Goal: Task Accomplishment & Management: Manage account settings

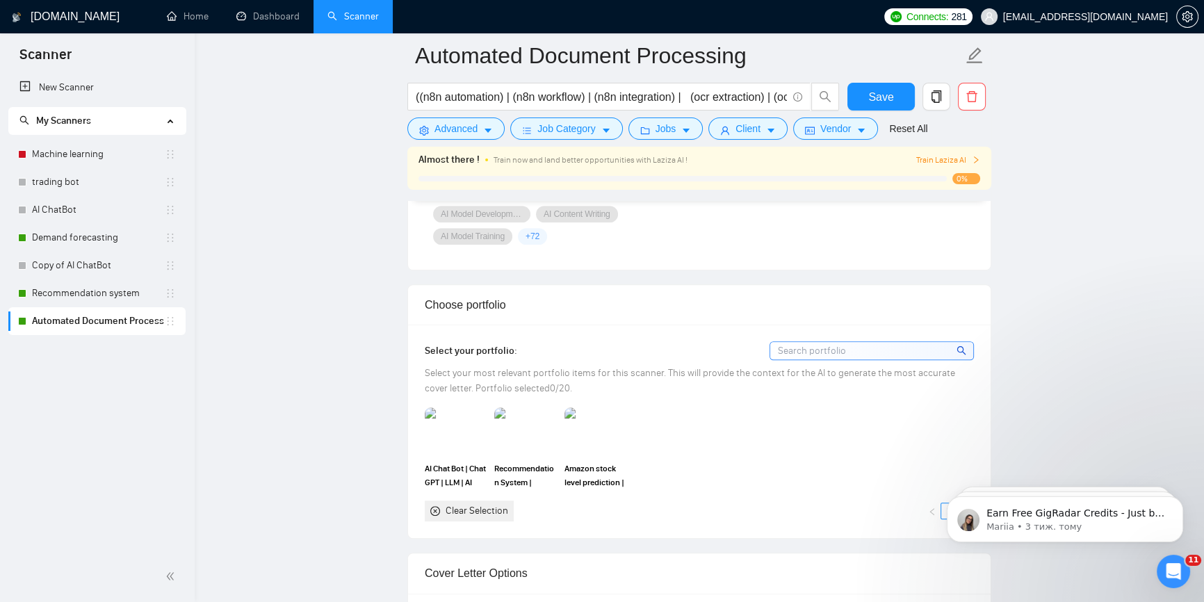
scroll to position [1264, 0]
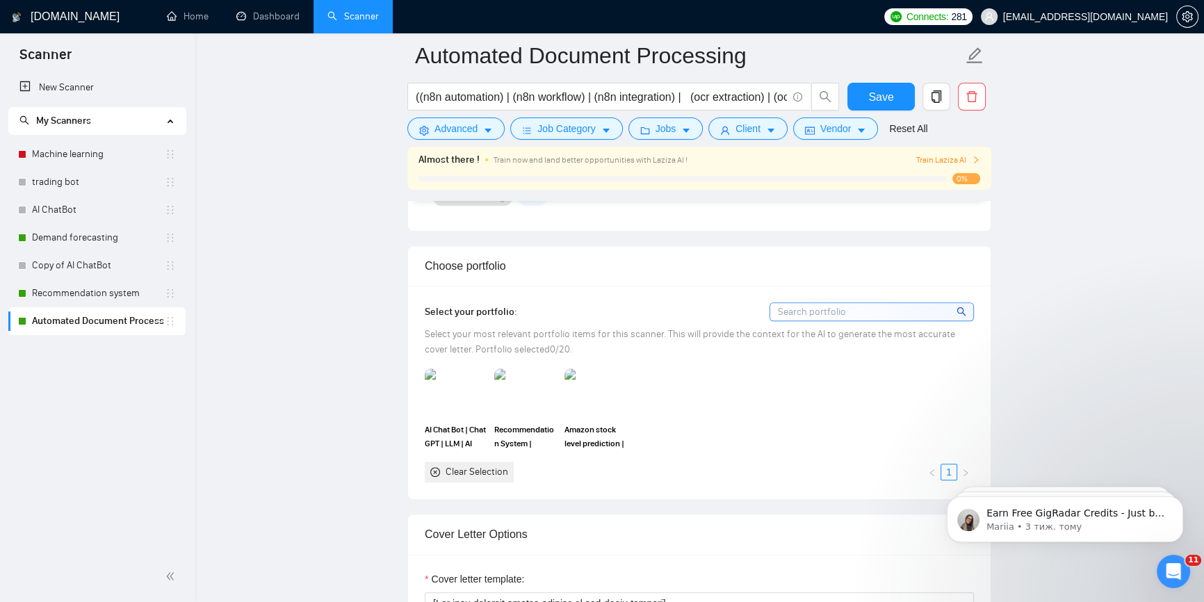
click at [831, 303] on input at bounding box center [871, 311] width 203 height 17
click at [806, 341] on div "Select your portfolio: Select your most relevant portfolio items for this scann…" at bounding box center [699, 392] width 549 height 180
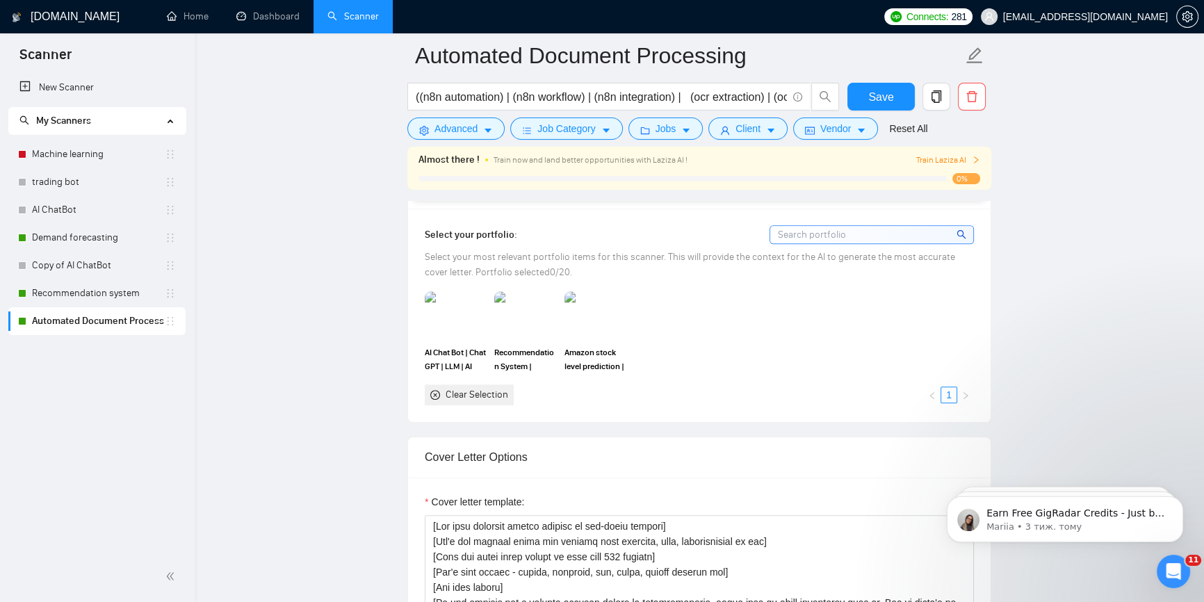
scroll to position [1200, 0]
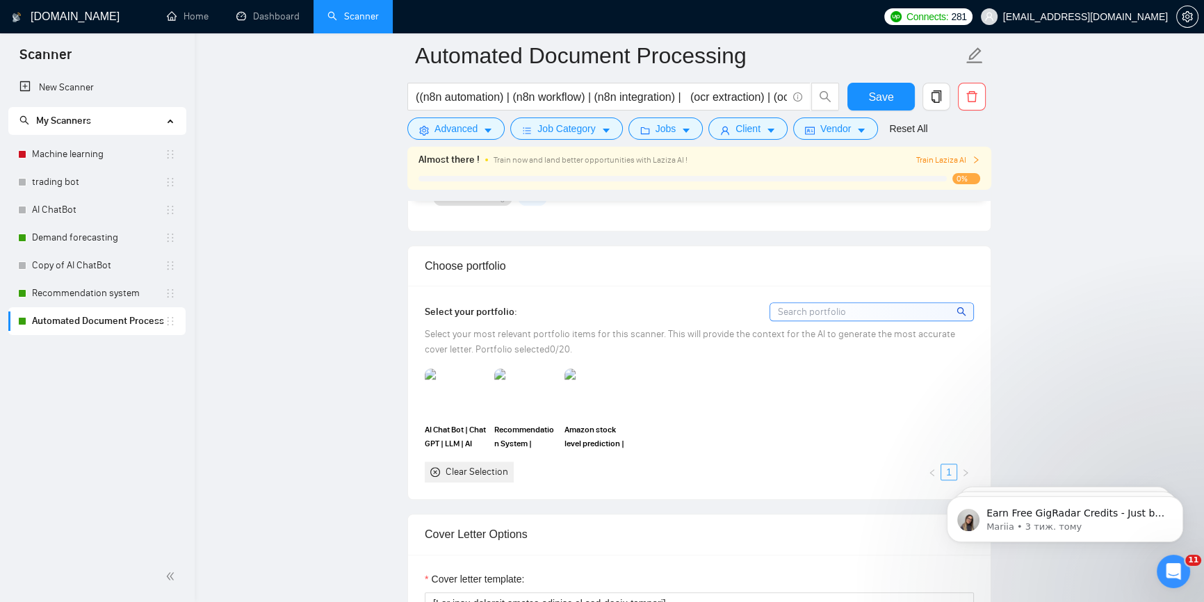
click at [956, 464] on link "1" at bounding box center [948, 471] width 15 height 15
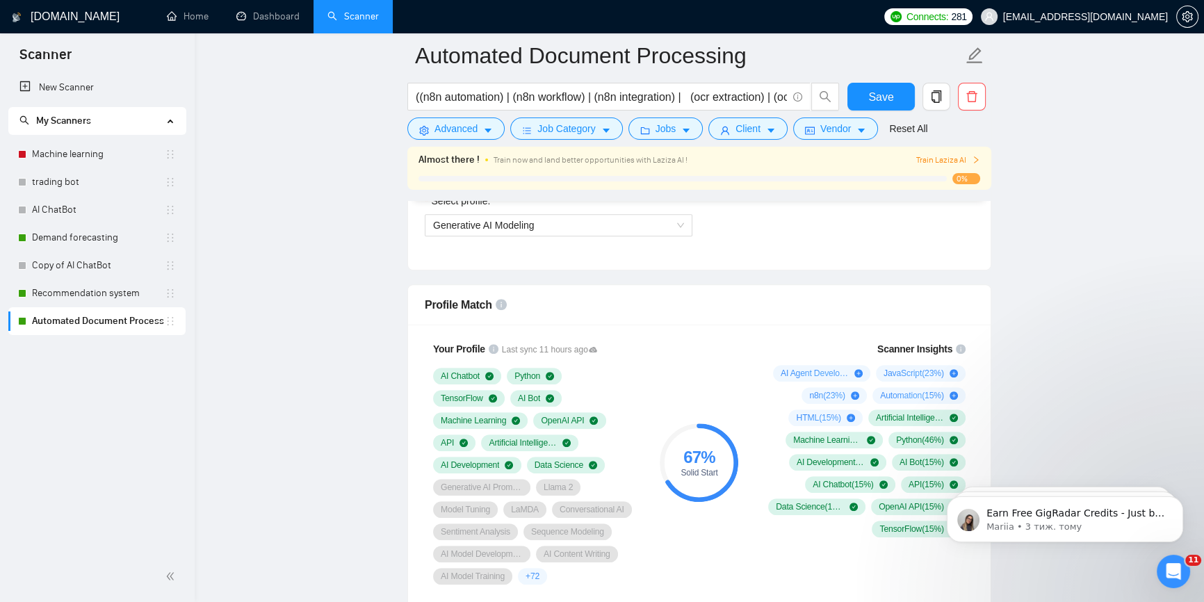
scroll to position [632, 0]
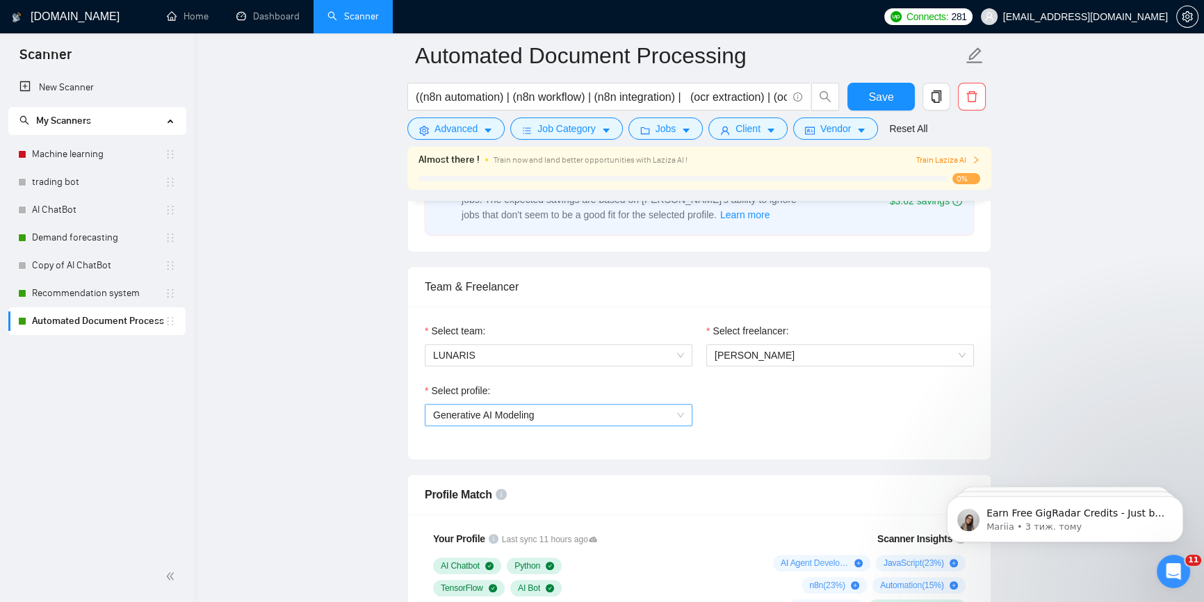
click at [652, 407] on span "Generative AI Modeling" at bounding box center [558, 415] width 251 height 21
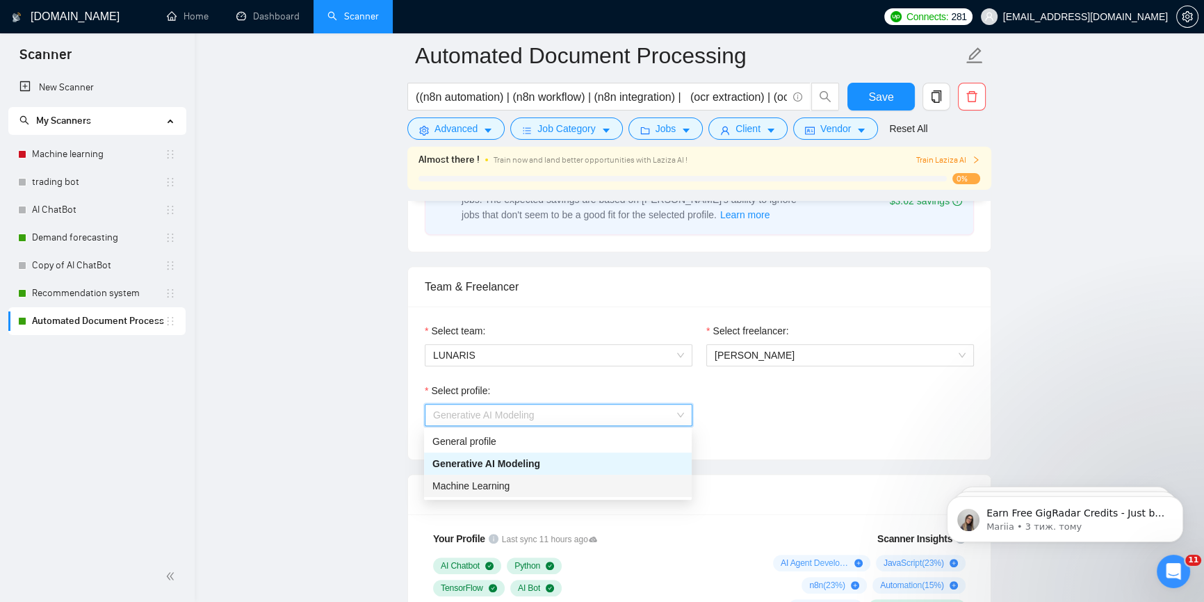
click at [603, 487] on div "Machine Learning" at bounding box center [557, 485] width 251 height 15
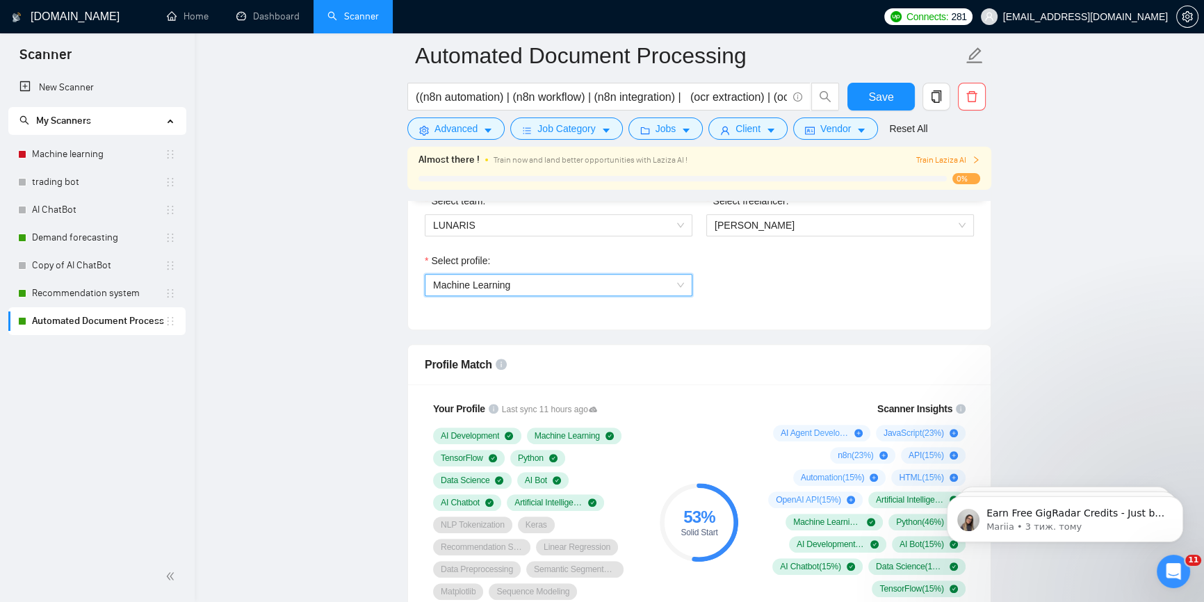
scroll to position [695, 0]
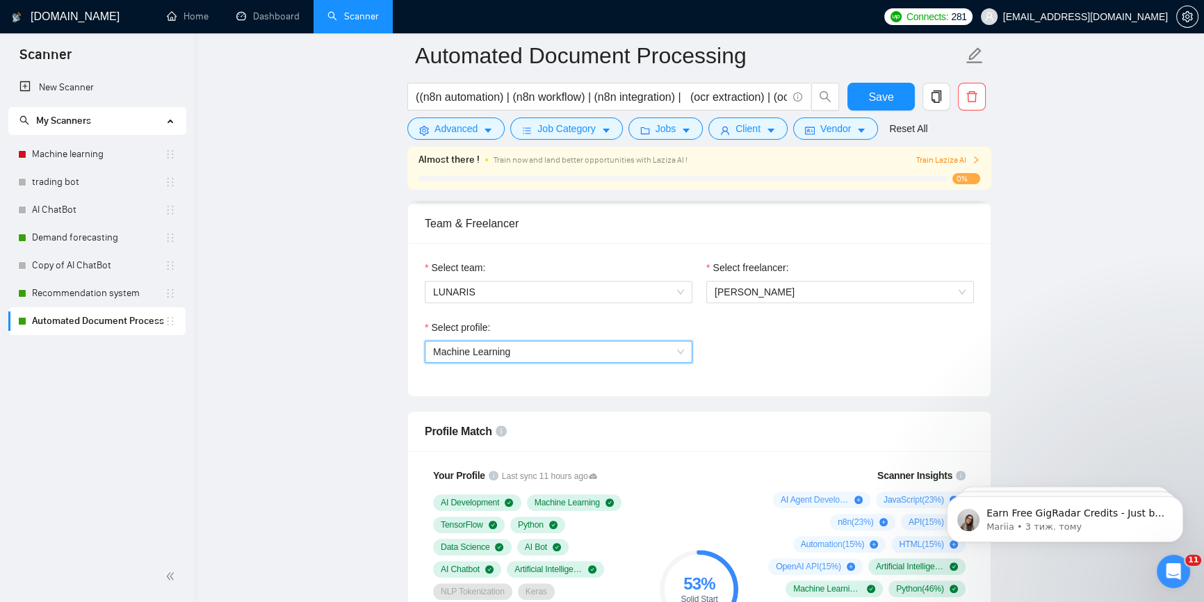
click at [632, 360] on span "Machine Learning" at bounding box center [558, 351] width 251 height 21
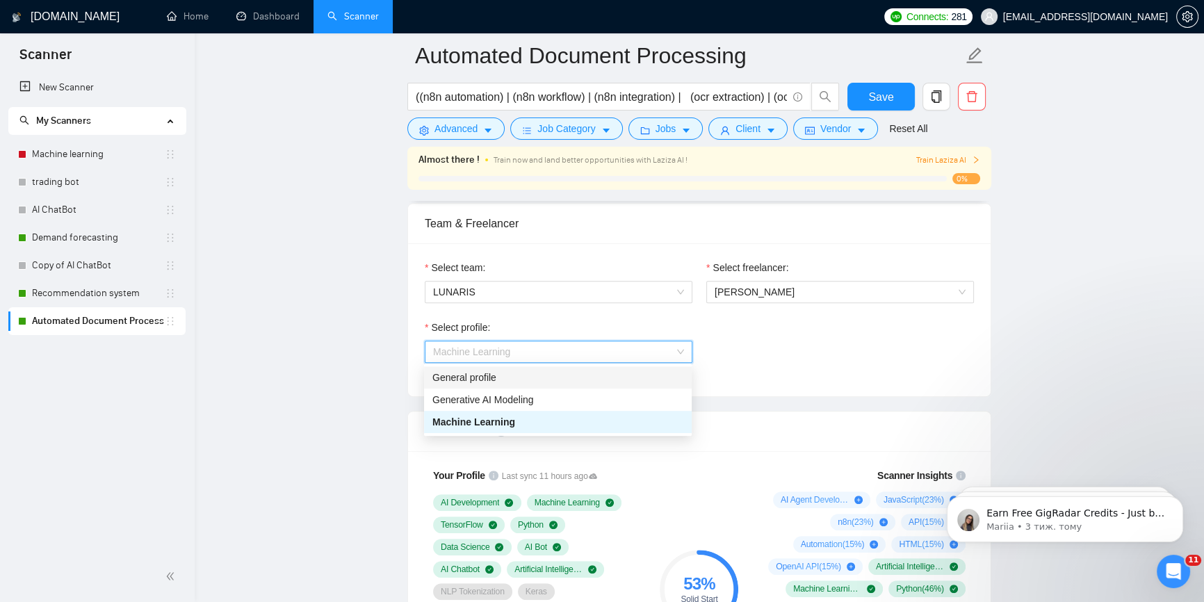
click at [592, 376] on div "General profile" at bounding box center [557, 377] width 251 height 15
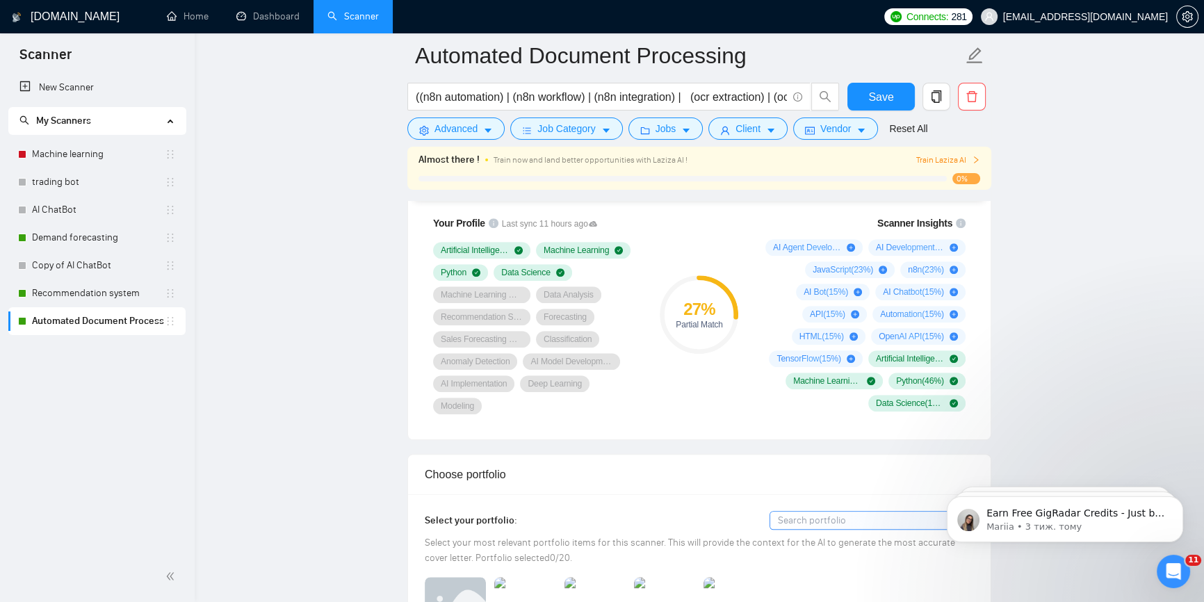
scroll to position [758, 0]
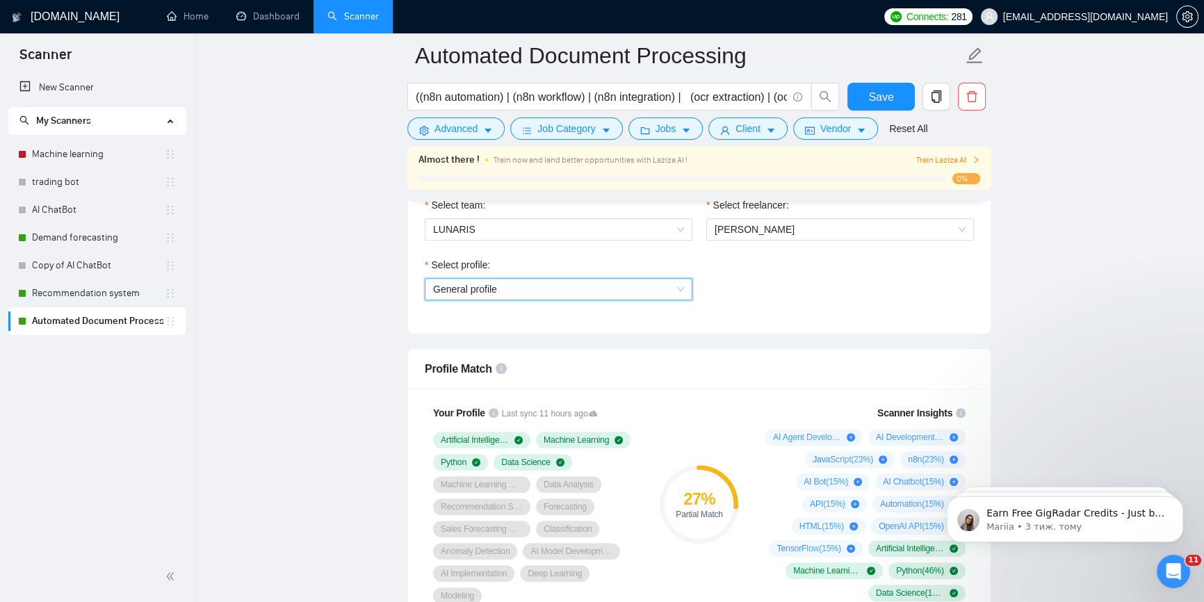
click at [618, 290] on span "General profile" at bounding box center [558, 289] width 251 height 21
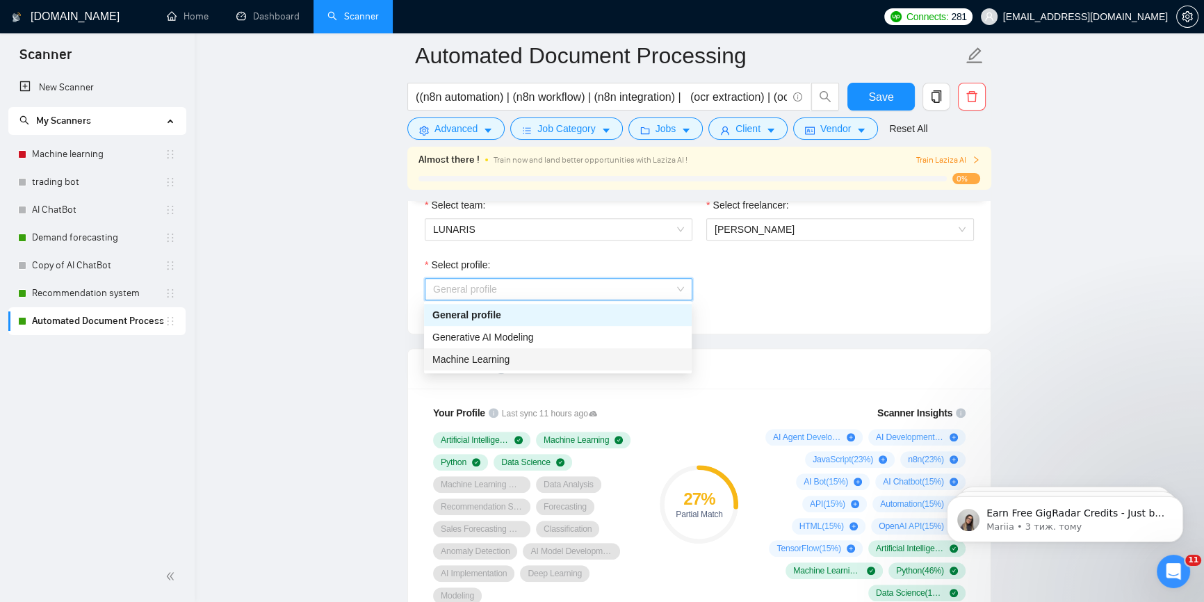
drag, startPoint x: 573, startPoint y: 354, endPoint x: 636, endPoint y: 358, distance: 63.4
click at [573, 354] on div "Machine Learning" at bounding box center [557, 359] width 251 height 15
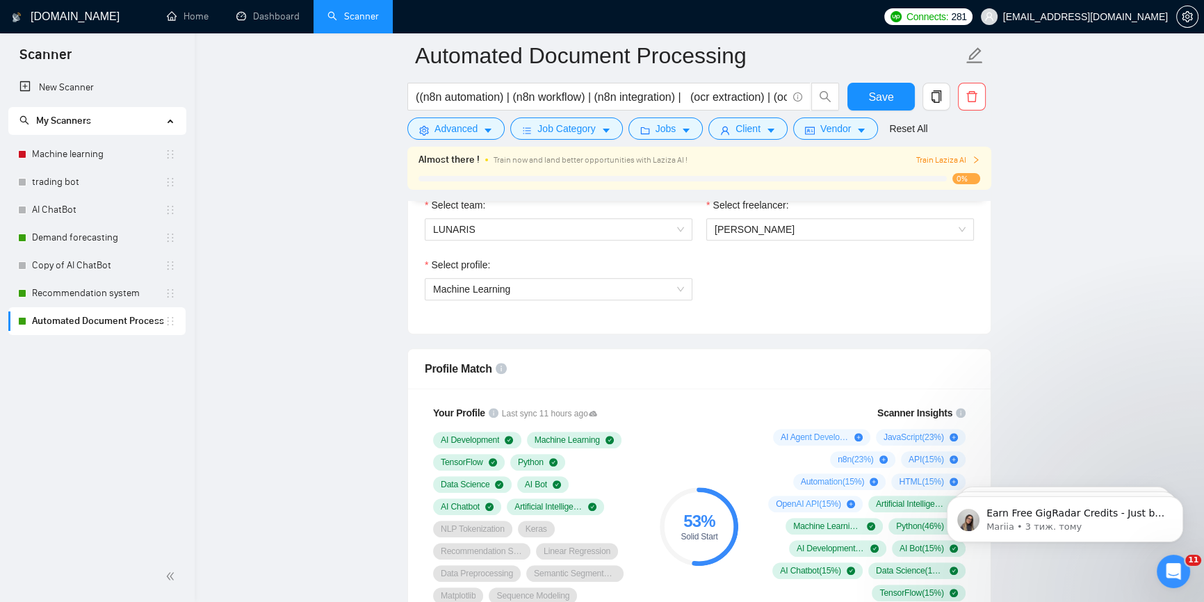
click at [605, 300] on div "Select profile: Machine Learning" at bounding box center [559, 287] width 282 height 60
click at [605, 298] on div "Select profile: Machine Learning" at bounding box center [559, 287] width 282 height 60
click at [607, 293] on span "Machine Learning" at bounding box center [558, 289] width 251 height 21
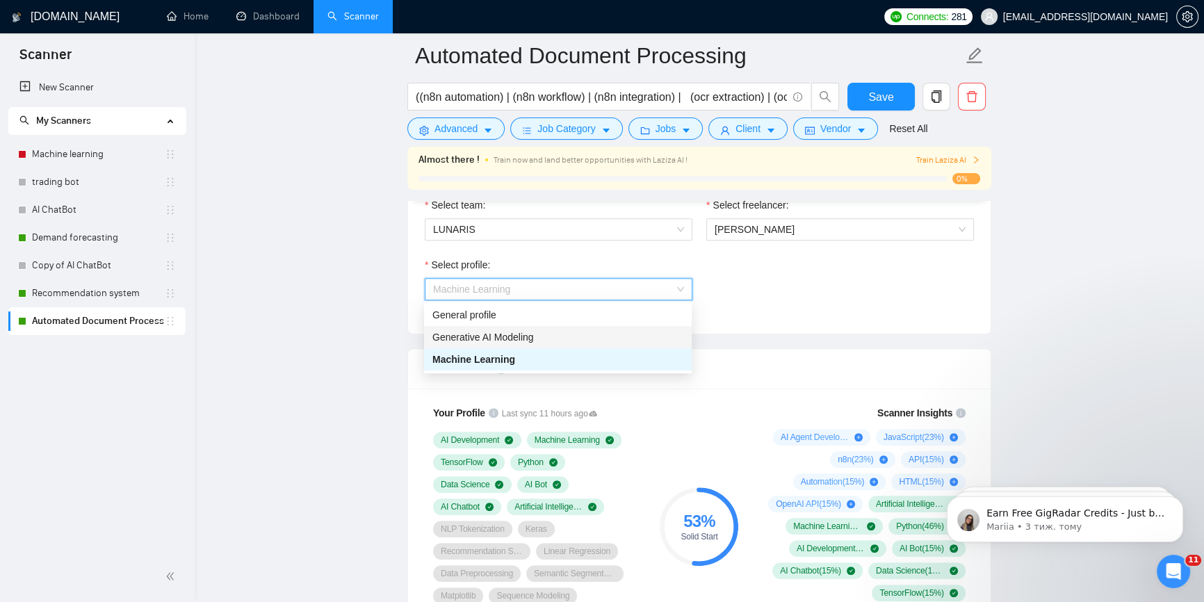
click at [605, 337] on div "Generative AI Modeling" at bounding box center [557, 336] width 251 height 15
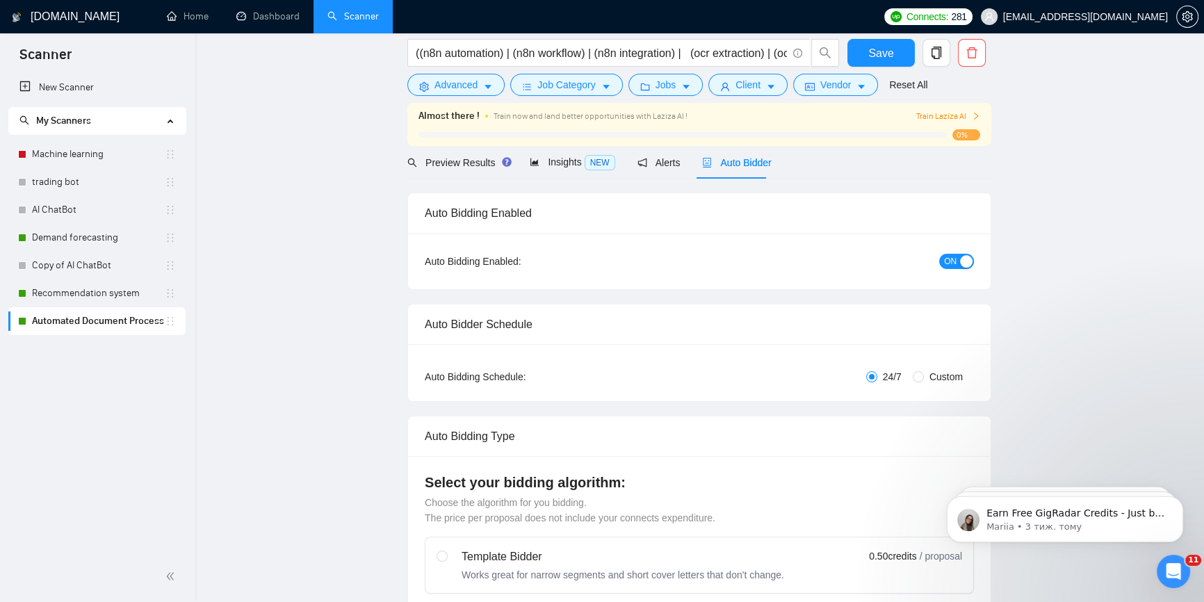
scroll to position [0, 0]
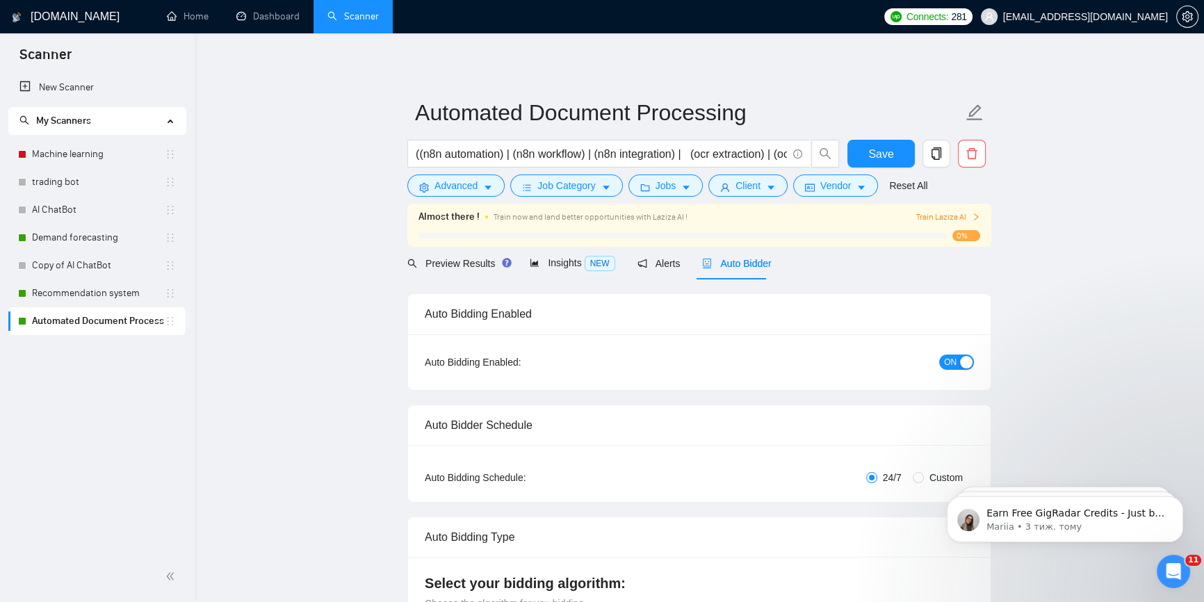
click at [952, 363] on span "ON" at bounding box center [950, 361] width 13 height 15
click at [873, 150] on span "Save" at bounding box center [880, 153] width 25 height 17
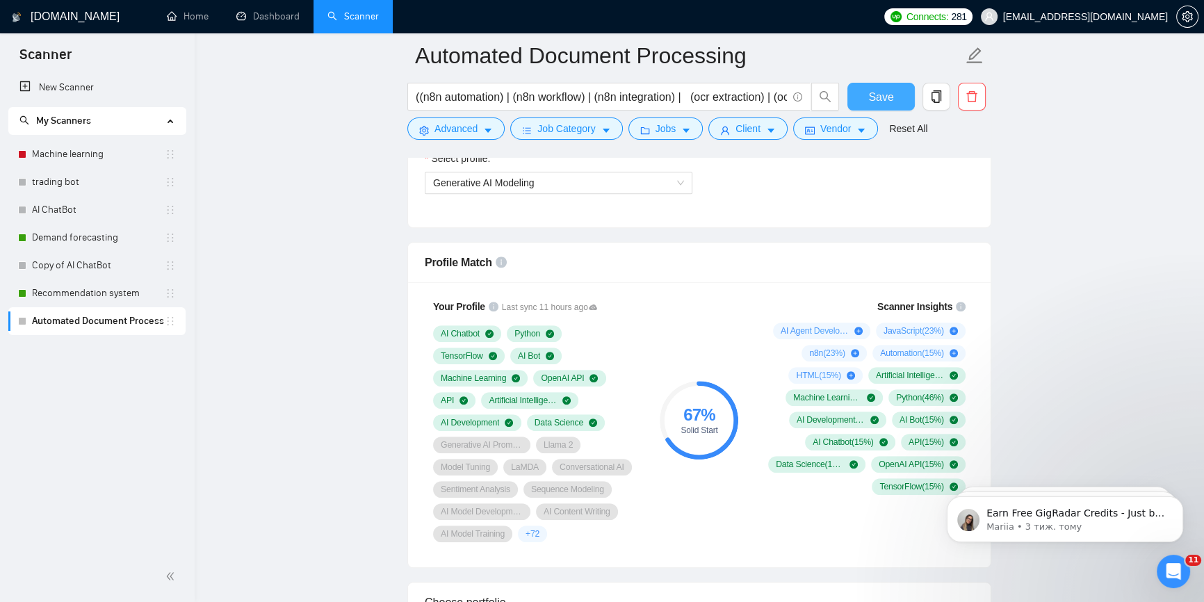
scroll to position [884, 0]
